Goal: Task Accomplishment & Management: Complete application form

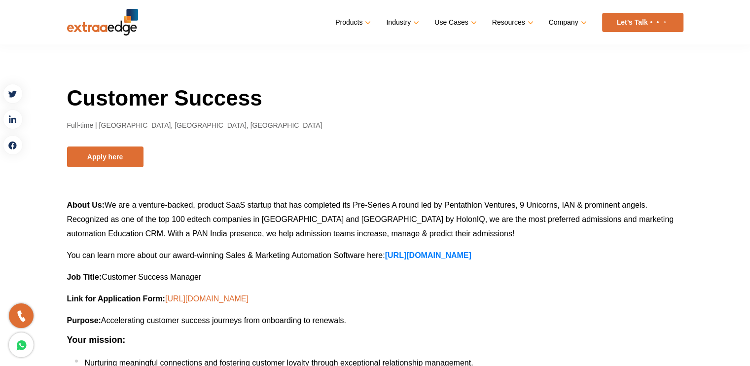
click at [240, 300] on link "[URL][DOMAIN_NAME]" at bounding box center [206, 298] width 83 height 8
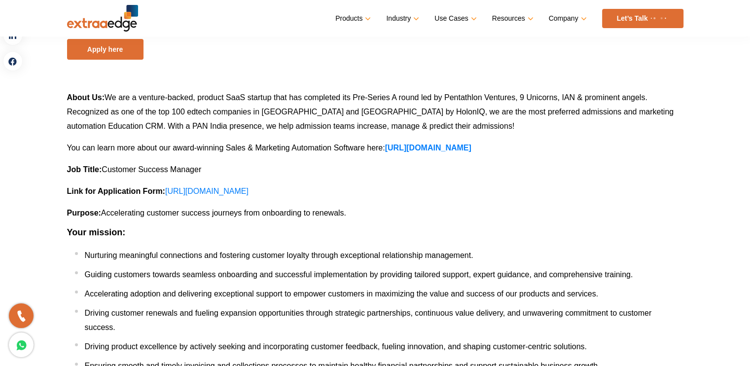
scroll to position [108, 0]
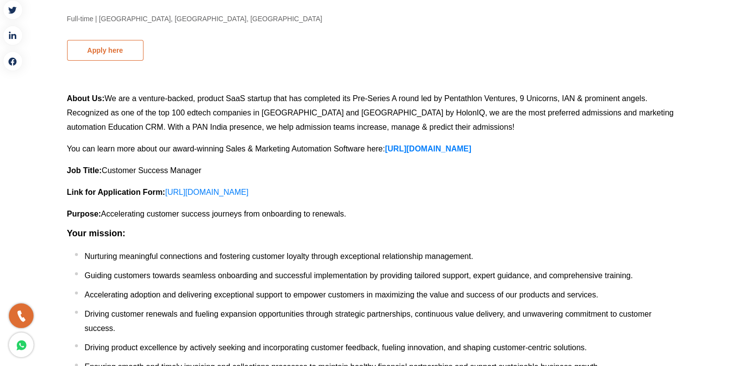
click at [108, 52] on button "Apply here" at bounding box center [105, 50] width 76 height 21
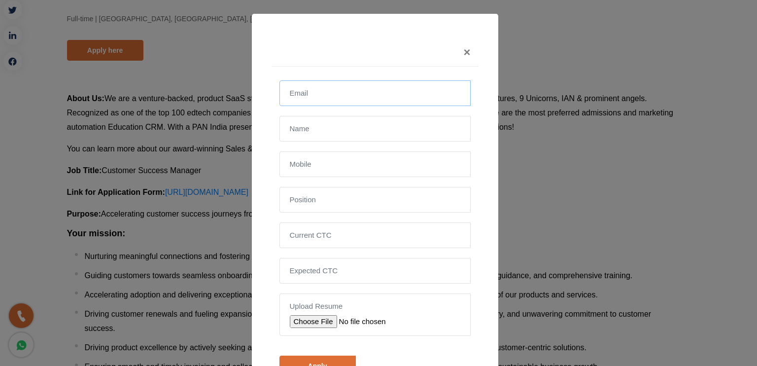
click at [331, 92] on input "email" at bounding box center [374, 93] width 191 height 26
type input "[EMAIL_ADDRESS][DOMAIN_NAME]"
type input "[PERSON_NAME]"
type input "[PHONE_NUMBER]"
click at [357, 205] on input "text" at bounding box center [374, 200] width 191 height 26
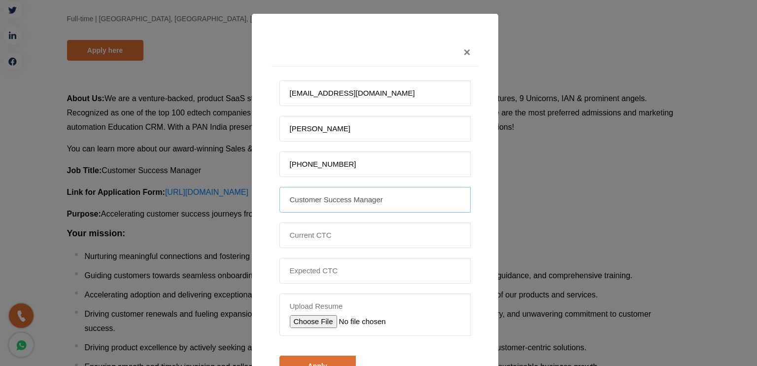
type input "Customer Success Manager"
type input "7.5"
type input "8"
click at [315, 317] on input "file" at bounding box center [360, 321] width 140 height 13
type input "C:\fakepath\AmanResume2025.pdf"
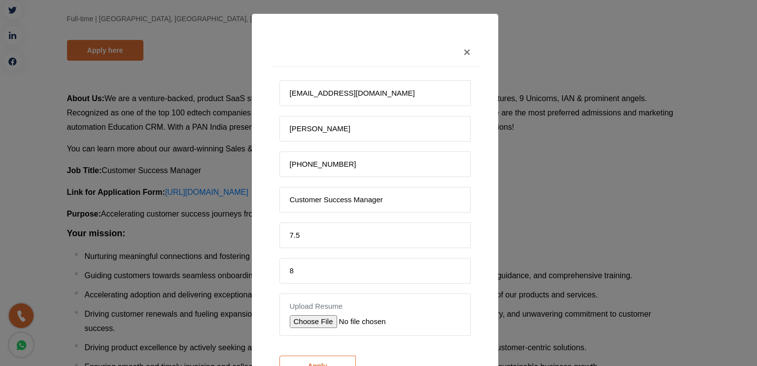
click at [335, 355] on input "Apply" at bounding box center [317, 365] width 76 height 21
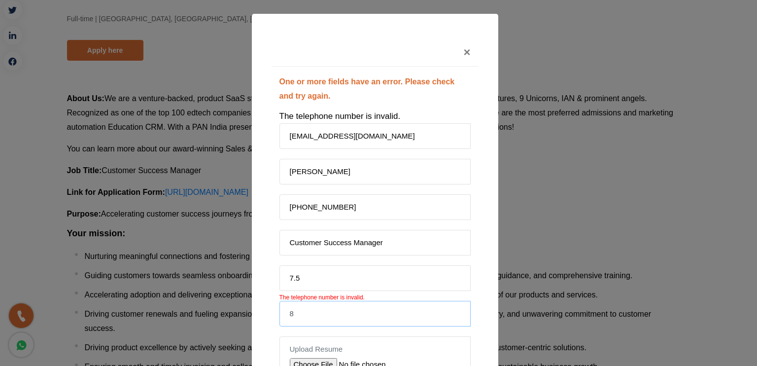
click at [357, 316] on input "8" at bounding box center [374, 314] width 191 height 26
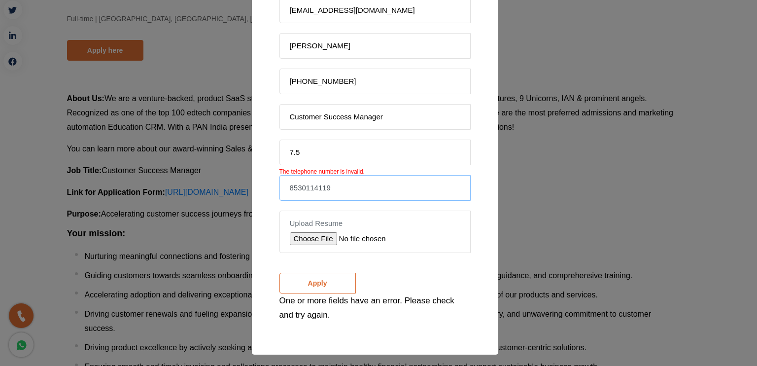
type input "8530114119"
click at [310, 281] on input "Apply" at bounding box center [317, 283] width 76 height 21
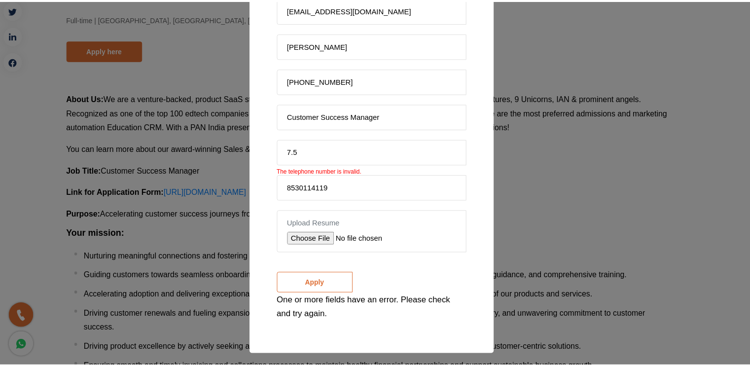
scroll to position [54, 0]
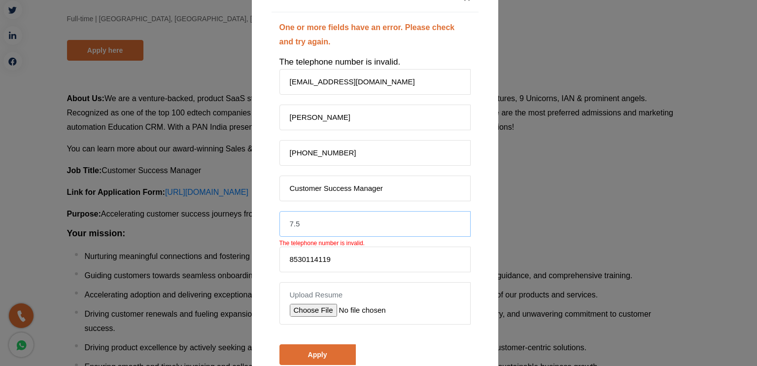
click at [316, 228] on input "7.5" at bounding box center [374, 224] width 191 height 26
type input "750000"
click at [332, 350] on input "Apply" at bounding box center [317, 354] width 76 height 21
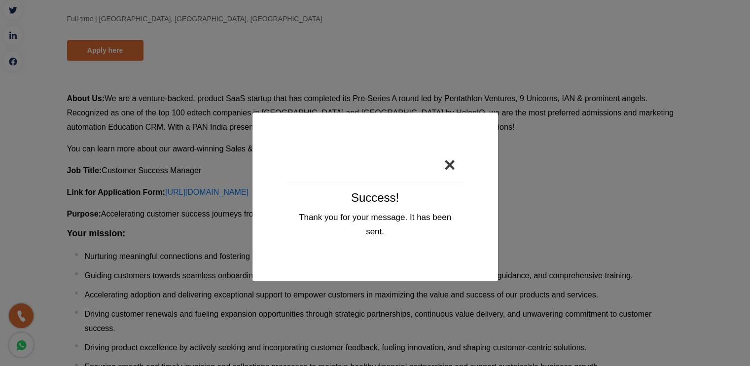
click at [450, 165] on button "×" at bounding box center [449, 164] width 27 height 35
